Goal: Obtain resource: Obtain resource

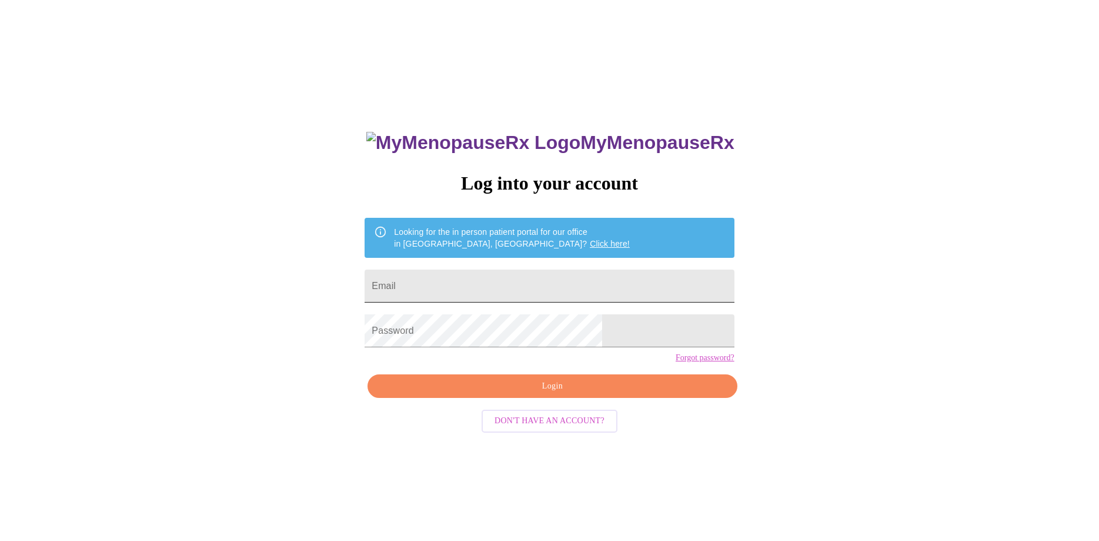
click at [491, 282] on input "Email" at bounding box center [549, 285] width 369 height 33
type input "[EMAIL_ADDRESS][DOMAIN_NAME]"
click at [535, 393] on span "Login" at bounding box center [552, 386] width 342 height 15
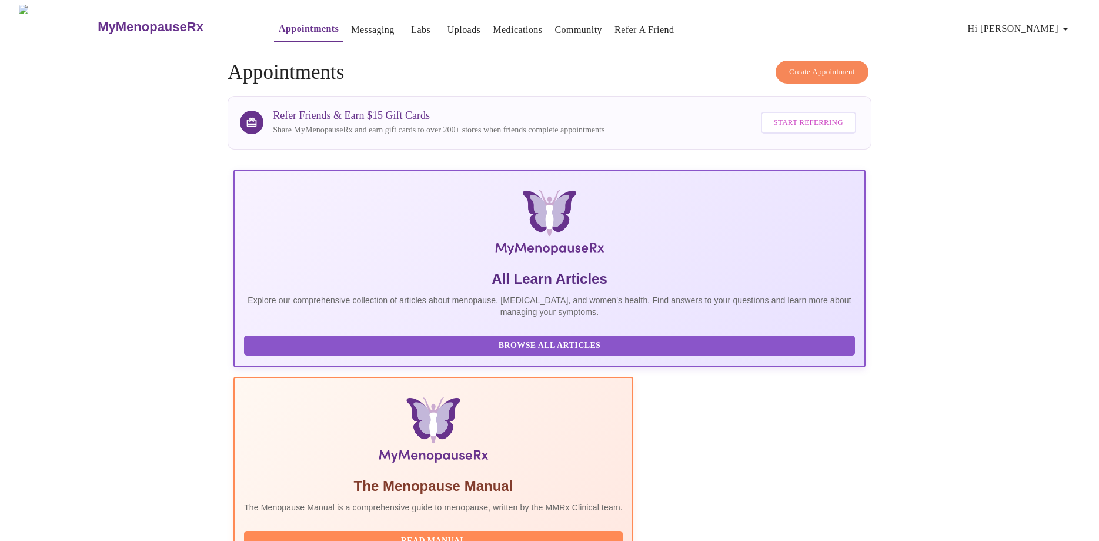
click at [411, 26] on link "Labs" at bounding box center [420, 30] width 19 height 16
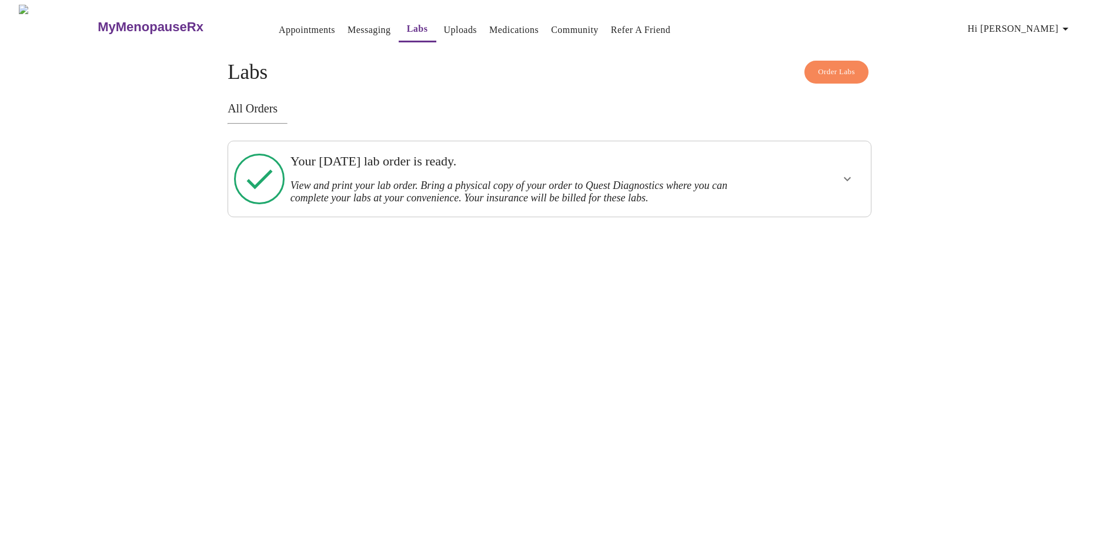
click at [395, 185] on h3 "View and print your lab order. Bring a physical copy of your order to Quest Dia…" at bounding box center [519, 191] width 456 height 25
click at [849, 178] on icon "show more" at bounding box center [848, 179] width 14 height 14
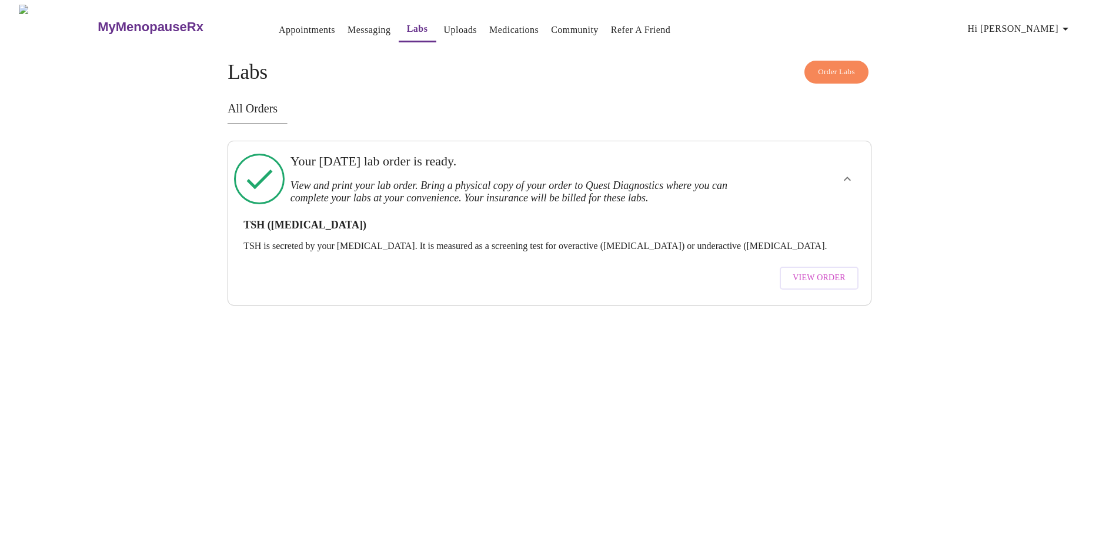
click at [811, 271] on span "View Order" at bounding box center [819, 278] width 53 height 15
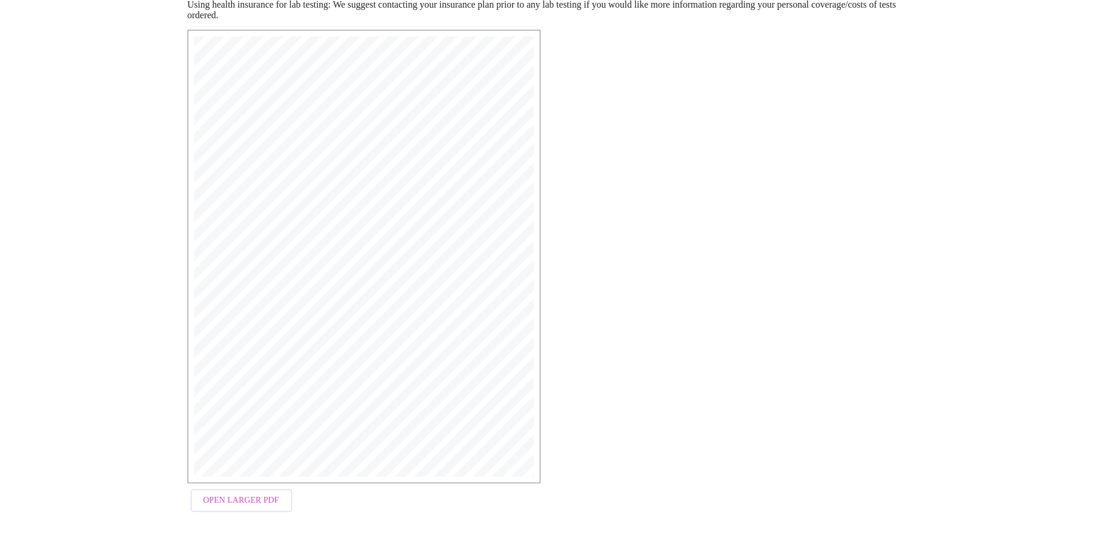
scroll to position [183, 0]
click at [258, 500] on span "Open Larger PDF" at bounding box center [242, 497] width 76 height 15
